Goal: Use online tool/utility

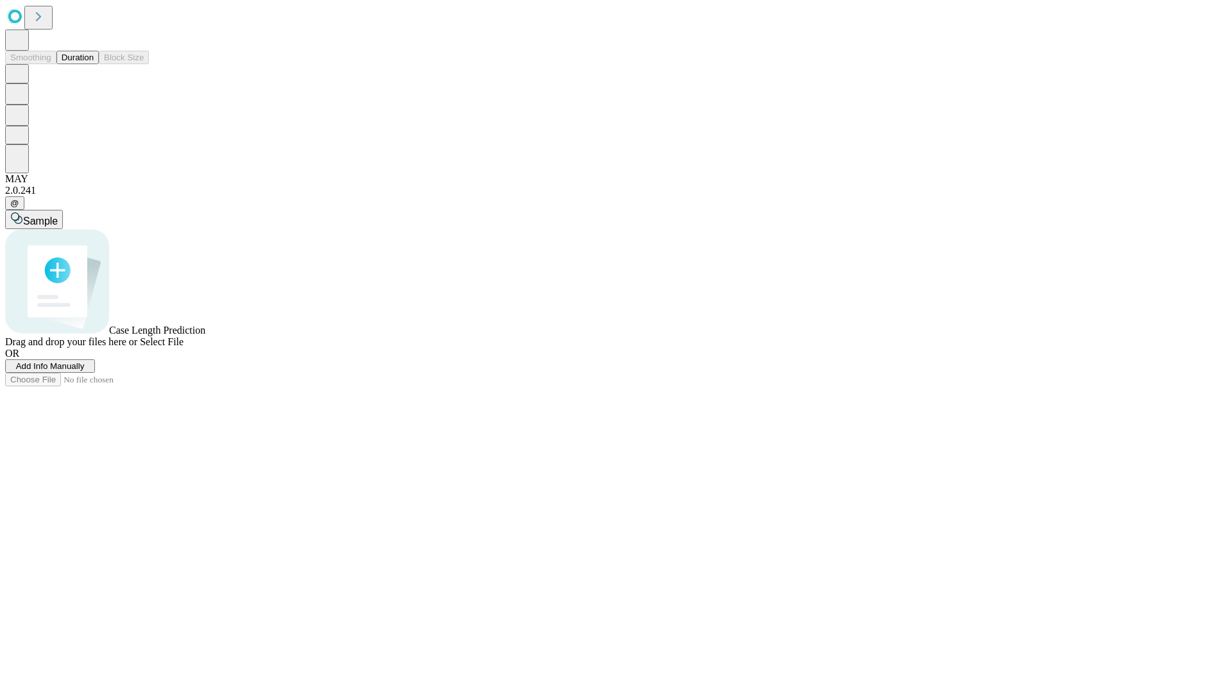
click at [183, 347] on span "Select File" at bounding box center [162, 341] width 44 height 11
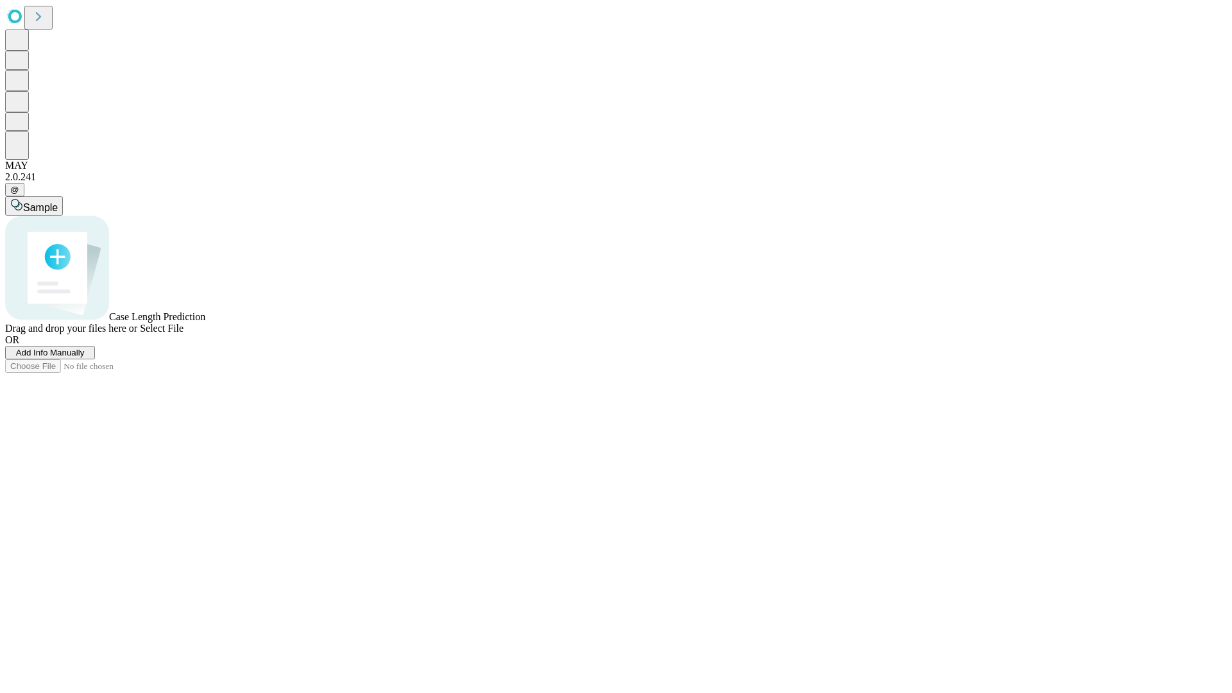
click at [183, 334] on span "Select File" at bounding box center [162, 328] width 44 height 11
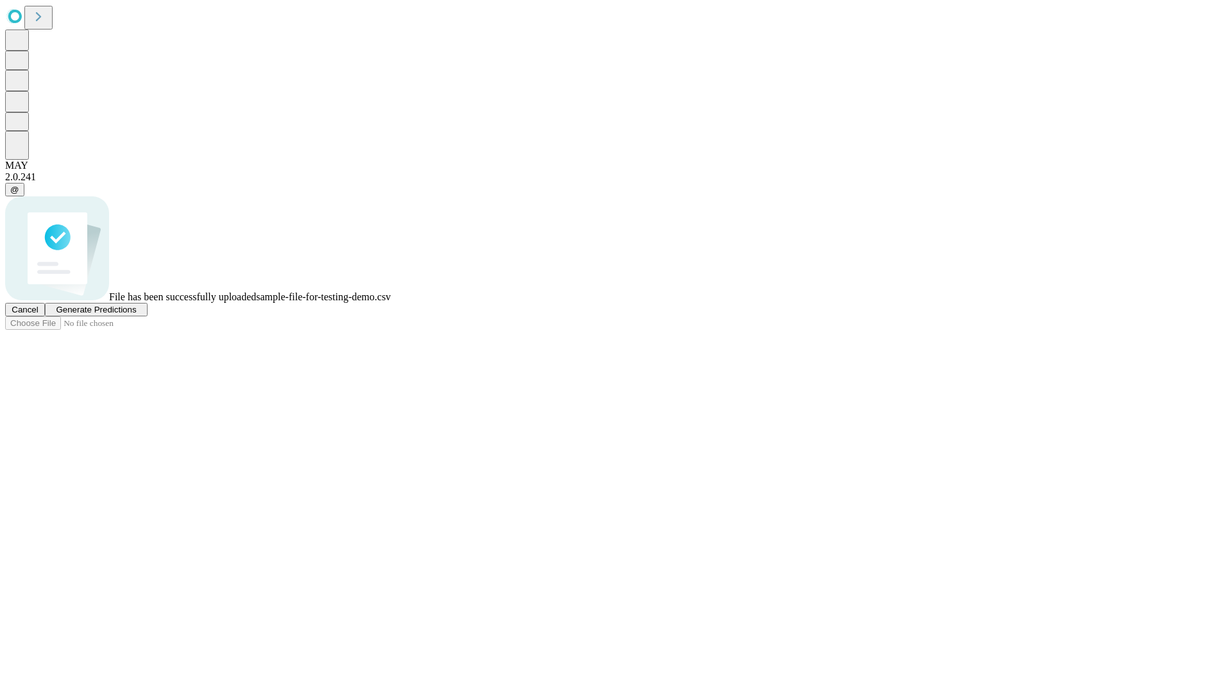
click at [136, 314] on span "Generate Predictions" at bounding box center [96, 310] width 80 height 10
